Goal: Task Accomplishment & Management: Manage account settings

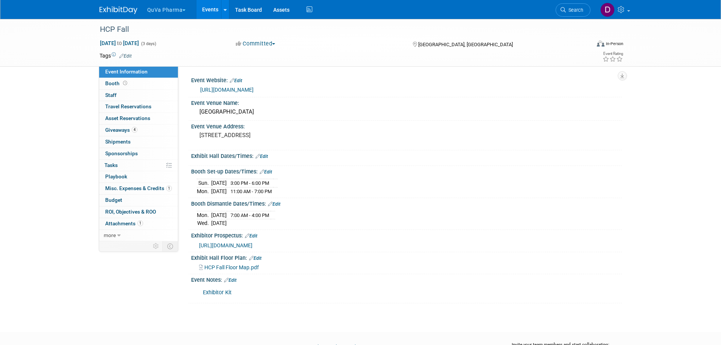
click at [155, 12] on button "QuVa Pharma" at bounding box center [170, 8] width 49 height 17
click at [166, 42] on link "QuVa Pharma" at bounding box center [174, 45] width 54 height 11
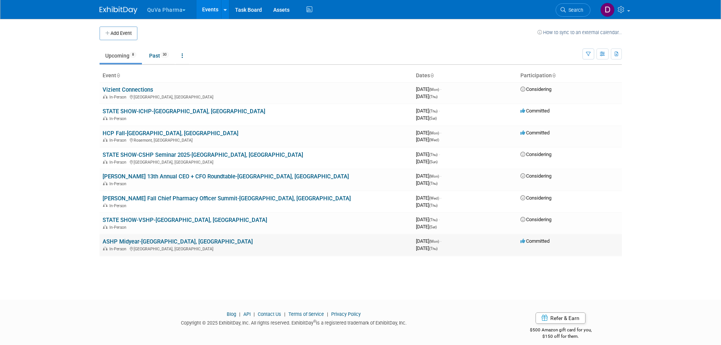
click at [143, 241] on link "ASHP Midyear-Las Vegas, NV" at bounding box center [178, 241] width 150 height 7
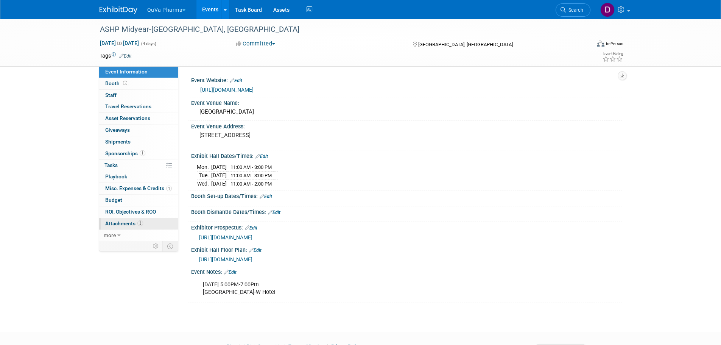
click at [126, 222] on span "Attachments 3" at bounding box center [124, 223] width 38 height 6
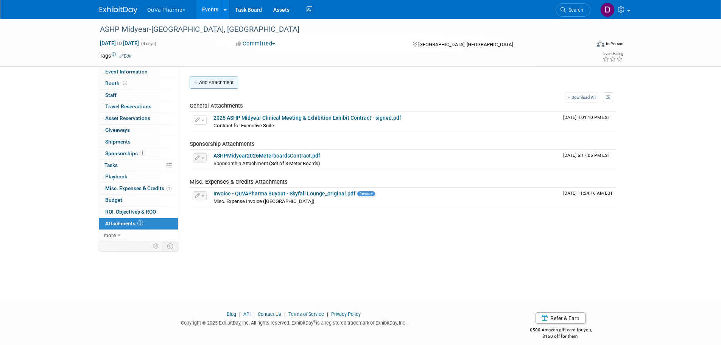
click at [206, 83] on button "Add Attachment" at bounding box center [214, 82] width 48 height 12
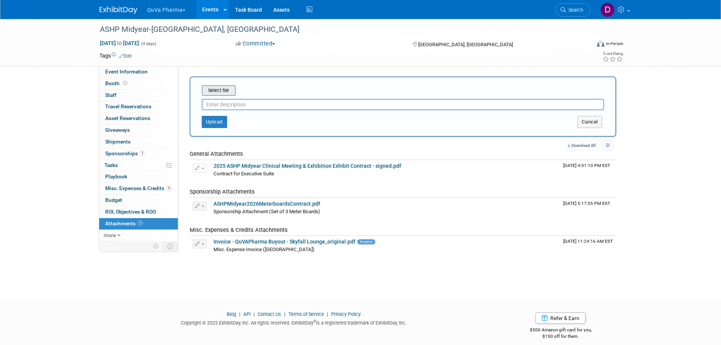
click at [216, 91] on input "file" at bounding box center [190, 90] width 90 height 9
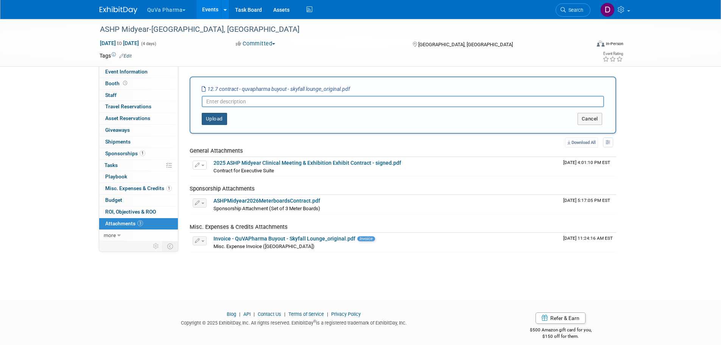
click at [218, 118] on button "Upload" at bounding box center [214, 119] width 25 height 12
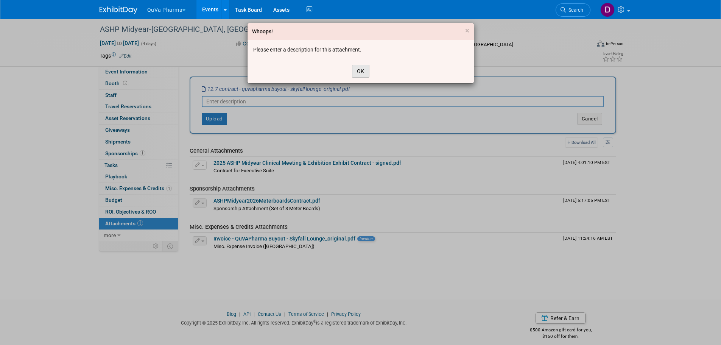
click at [361, 68] on button "OK" at bounding box center [360, 71] width 17 height 13
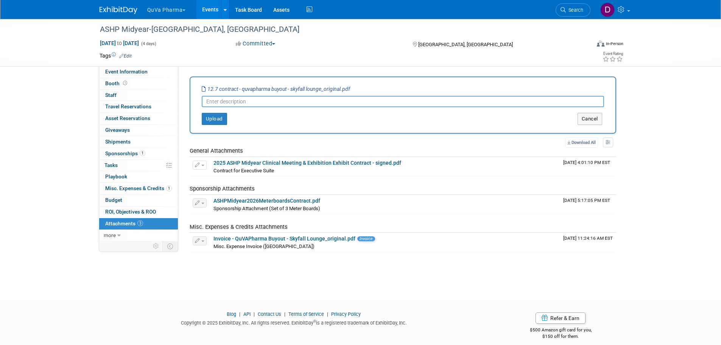
click at [307, 104] on input "text" at bounding box center [403, 101] width 402 height 11
type input "Skyfall Lounge Contract"
click at [217, 119] on button "Upload" at bounding box center [214, 119] width 25 height 12
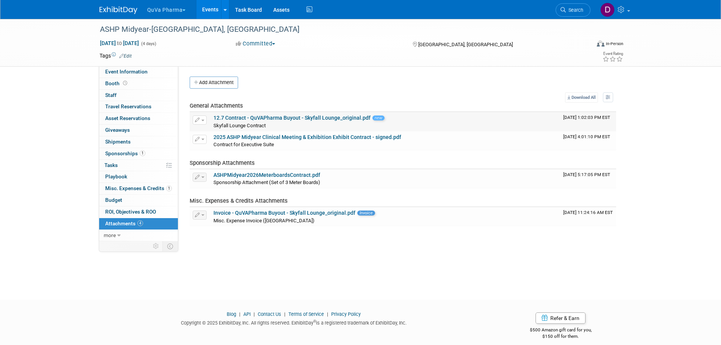
click at [328, 117] on link "12.7 Contract - QuVAPharma Buyout - Skyfall Lounge_original.pdf" at bounding box center [291, 118] width 157 height 6
click at [236, 118] on link "12.7 Contract - QuVAPharma Buyout - Skyfall Lounge_original.pdf" at bounding box center [291, 118] width 157 height 6
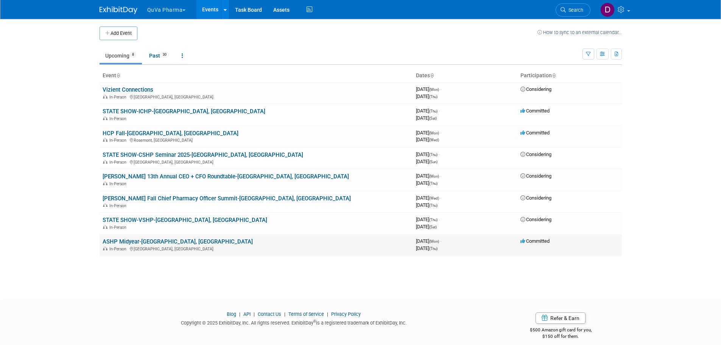
click at [134, 241] on link "ASHP Midyear-Las Vegas, NV" at bounding box center [178, 241] width 150 height 7
